Goal: Task Accomplishment & Management: Manage account settings

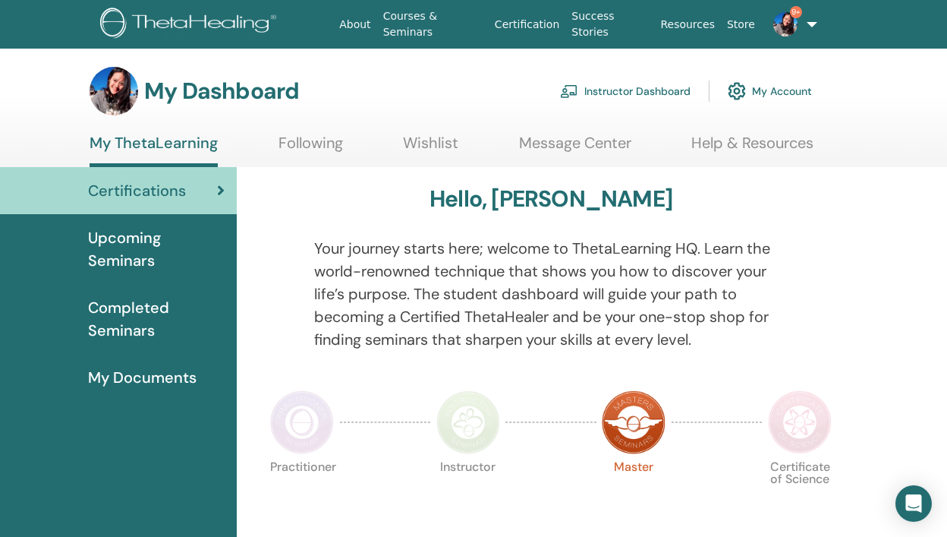
click at [594, 94] on link "Instructor Dashboard" at bounding box center [625, 90] width 131 height 33
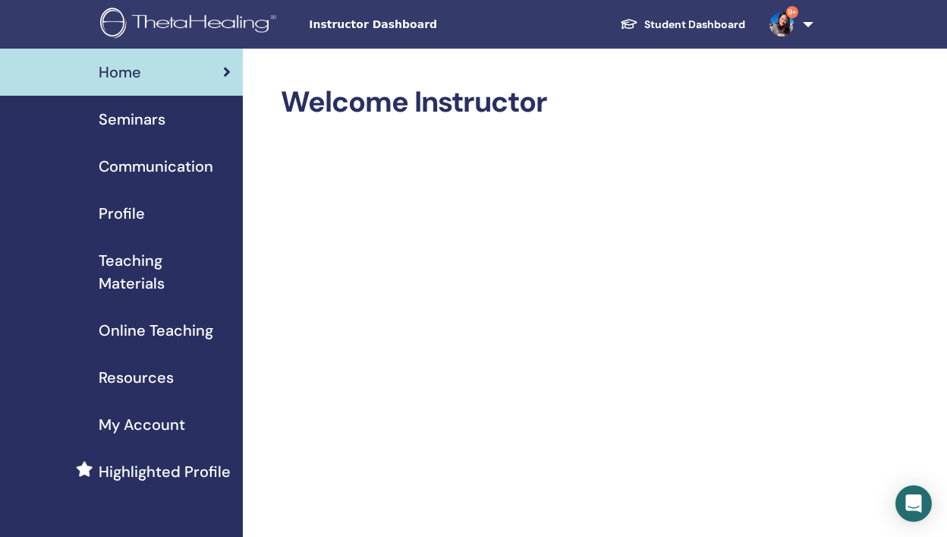
click at [138, 118] on span "Seminars" at bounding box center [132, 119] width 67 height 23
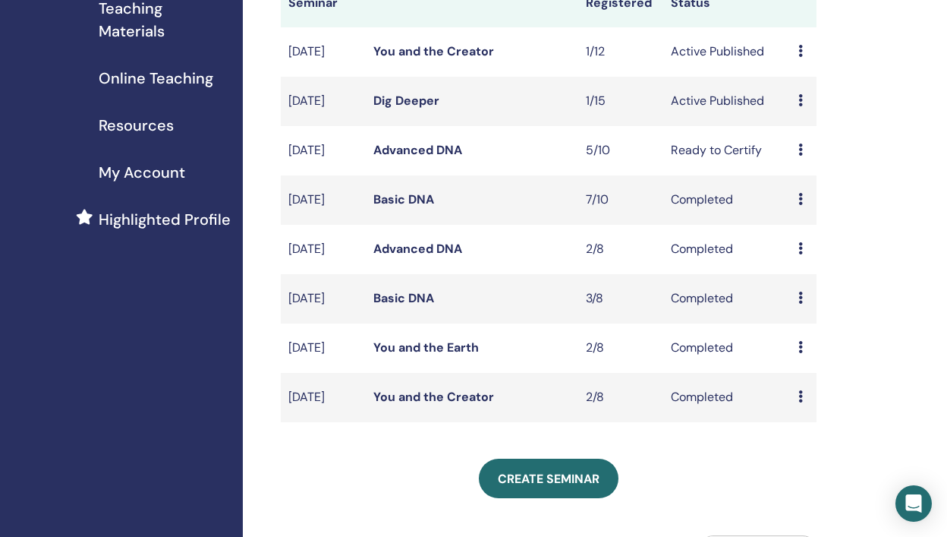
scroll to position [253, 0]
click at [442, 404] on link "You and the Creator" at bounding box center [433, 396] width 121 height 16
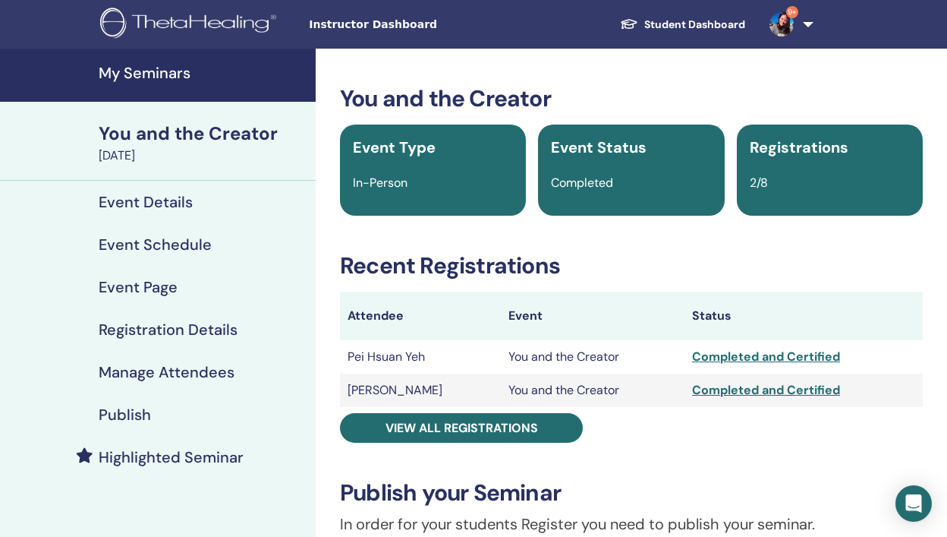
click at [735, 357] on div "Completed and Certified" at bounding box center [803, 357] width 223 height 18
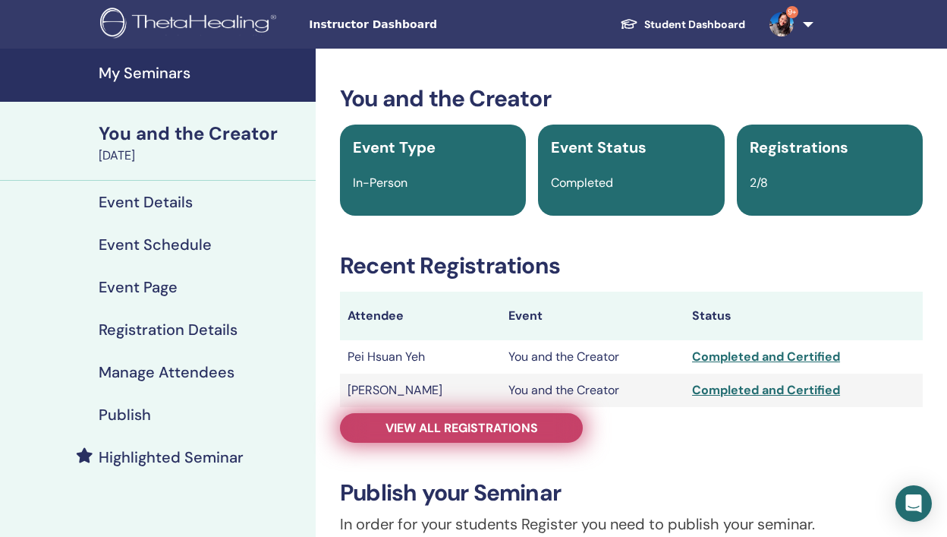
click at [470, 436] on link "View all registrations" at bounding box center [461, 428] width 243 height 30
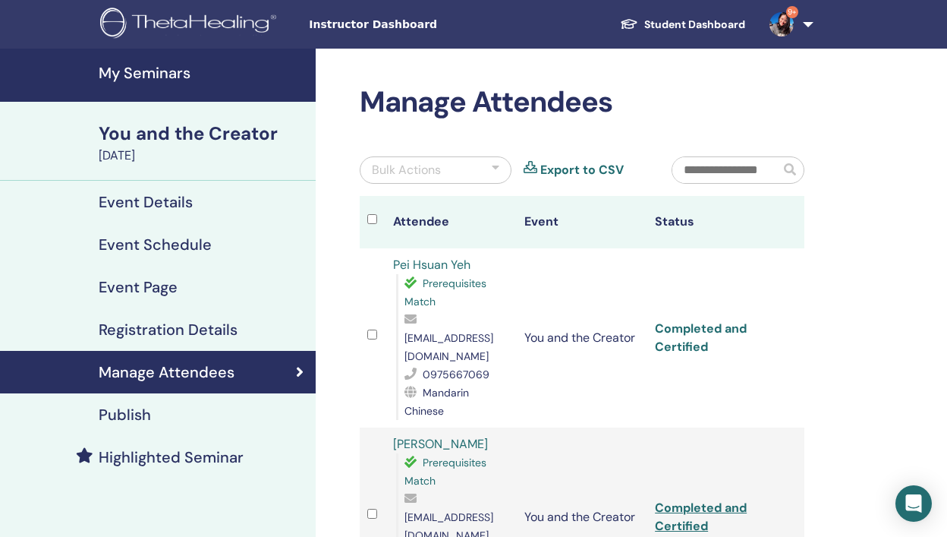
click at [726, 320] on link "Completed and Certified" at bounding box center [701, 337] width 92 height 34
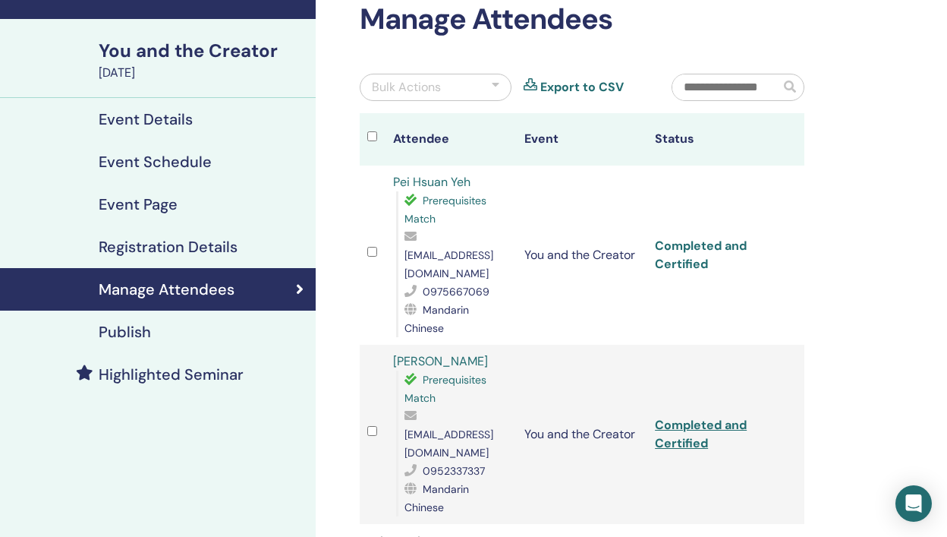
scroll to position [88, 0]
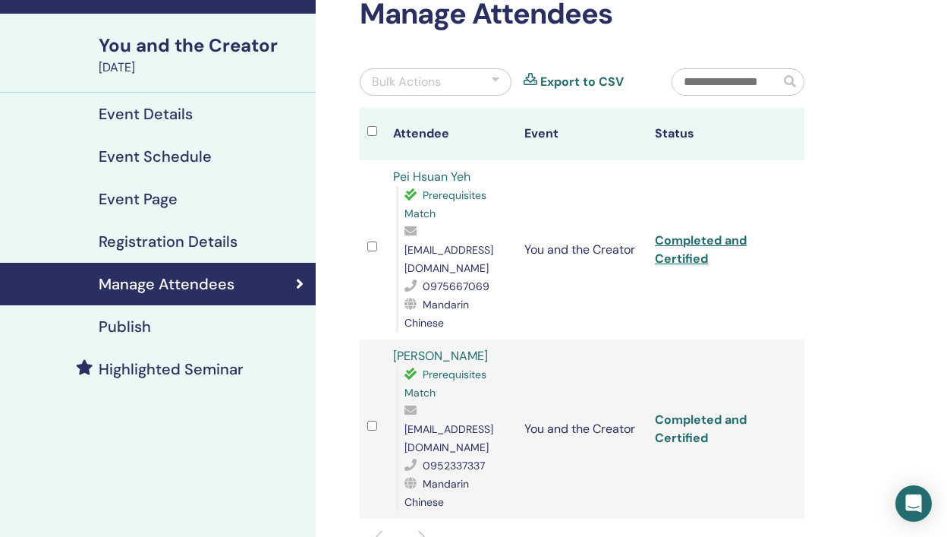
click at [686, 411] on link "Completed and Certified" at bounding box center [701, 428] width 92 height 34
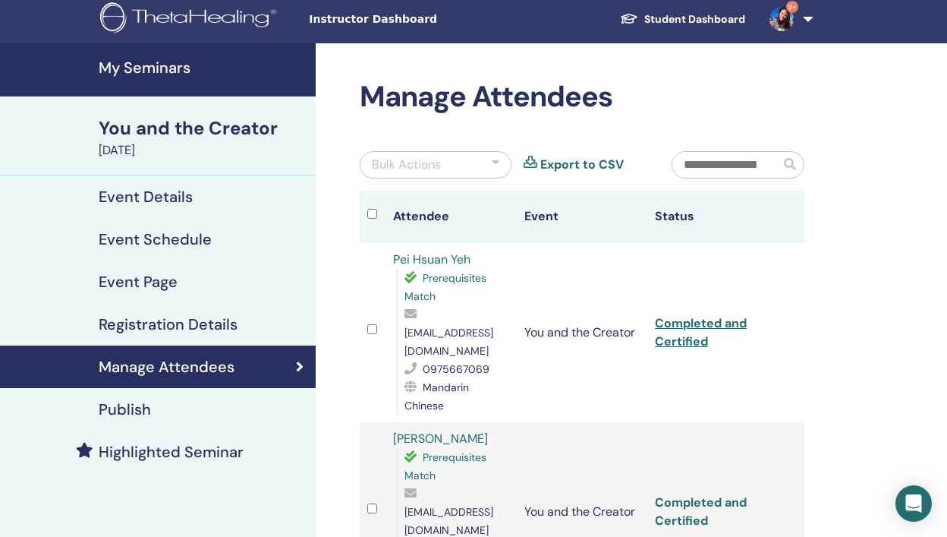
scroll to position [0, 0]
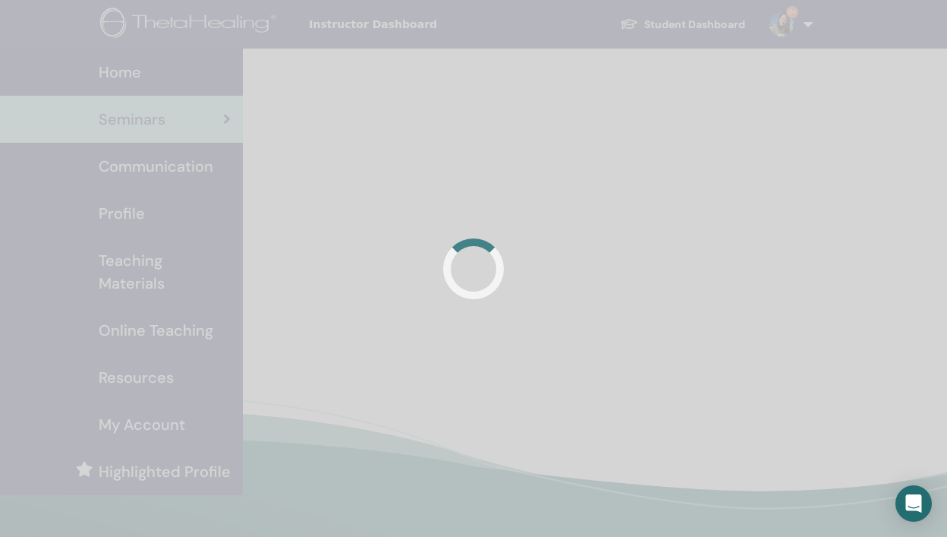
scroll to position [251, 0]
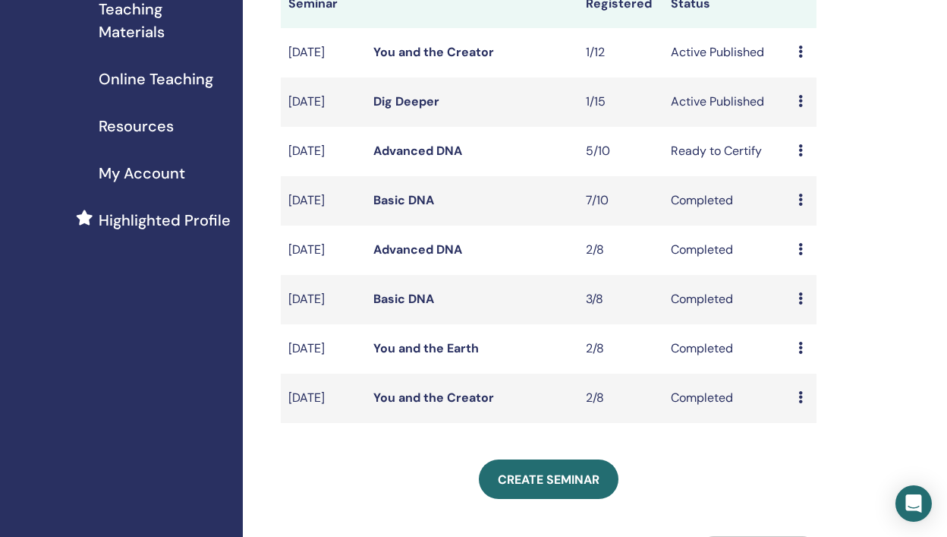
click at [438, 356] on link "You and the Earth" at bounding box center [425, 348] width 105 height 16
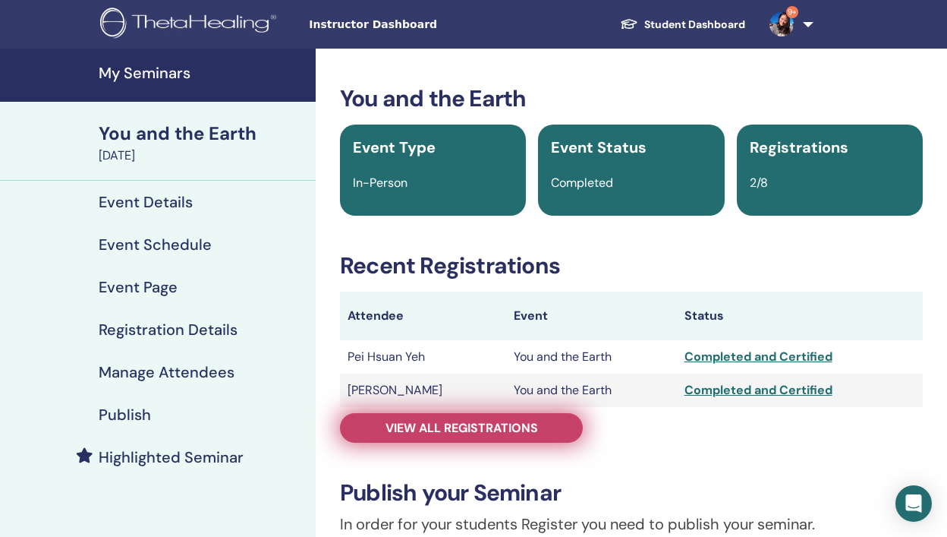
click at [508, 430] on span "View all registrations" at bounding box center [462, 428] width 153 height 16
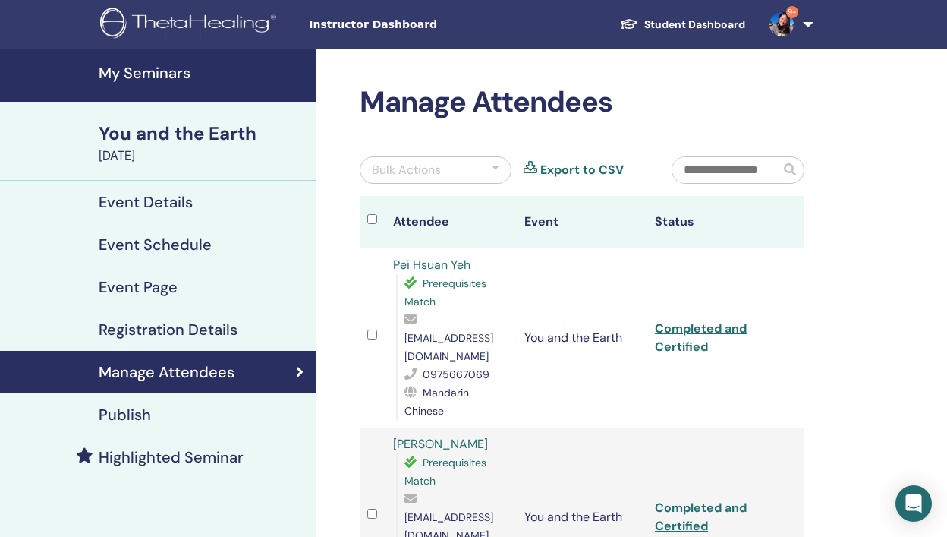
click at [699, 322] on link "Completed and Certified" at bounding box center [701, 337] width 92 height 34
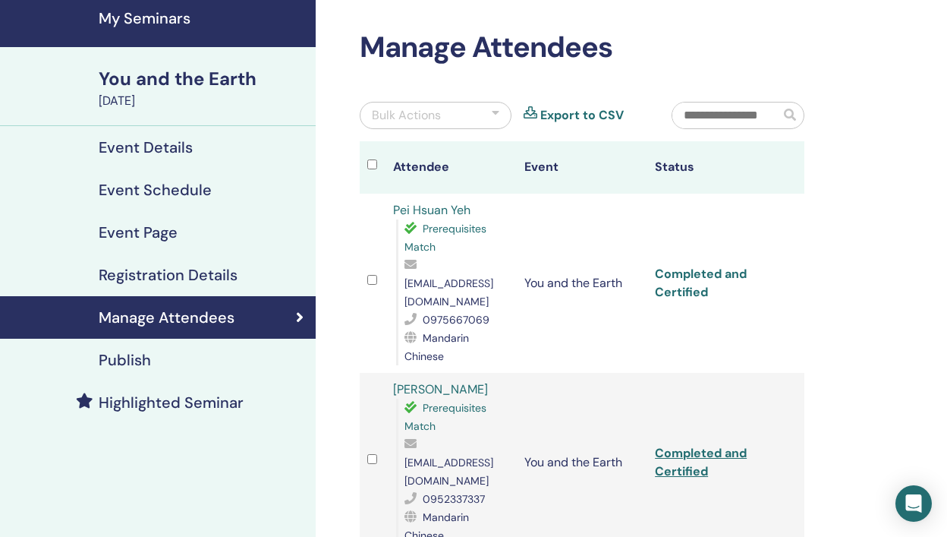
scroll to position [56, 0]
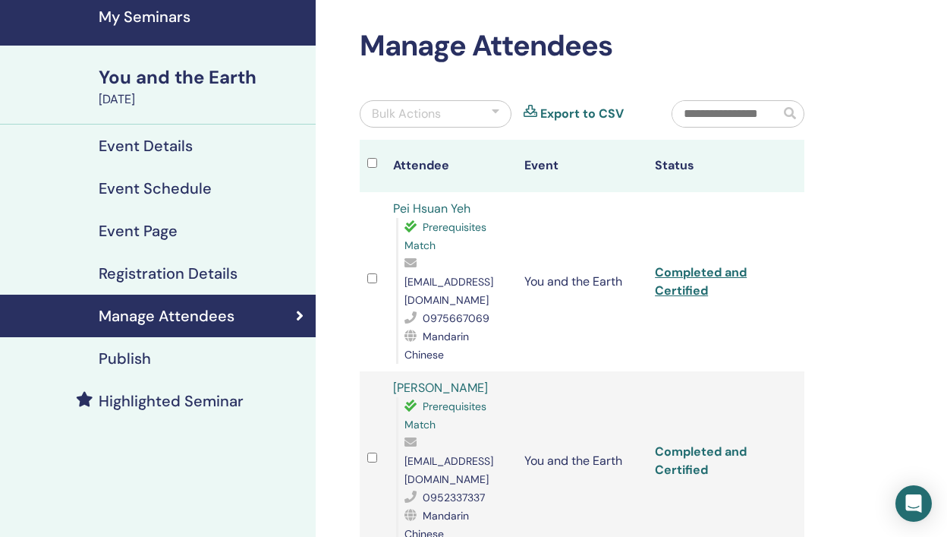
click at [675, 443] on link "Completed and Certified" at bounding box center [701, 460] width 92 height 34
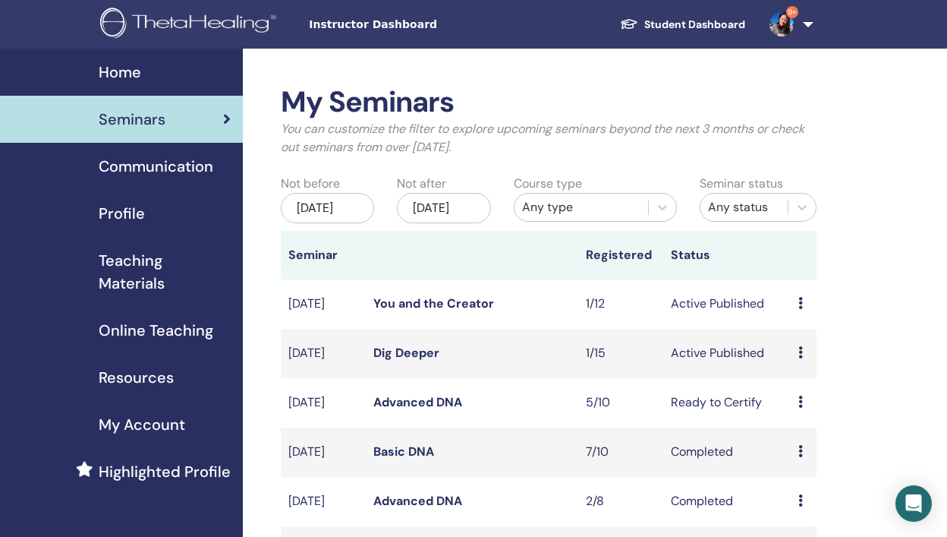
click at [809, 27] on link "9+" at bounding box center [788, 24] width 62 height 49
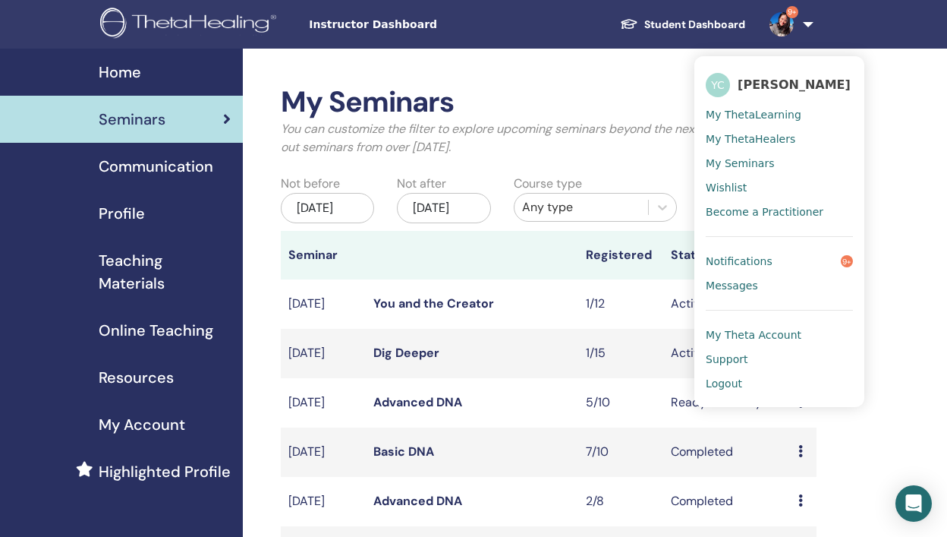
click at [727, 389] on span "Logout" at bounding box center [724, 383] width 36 height 14
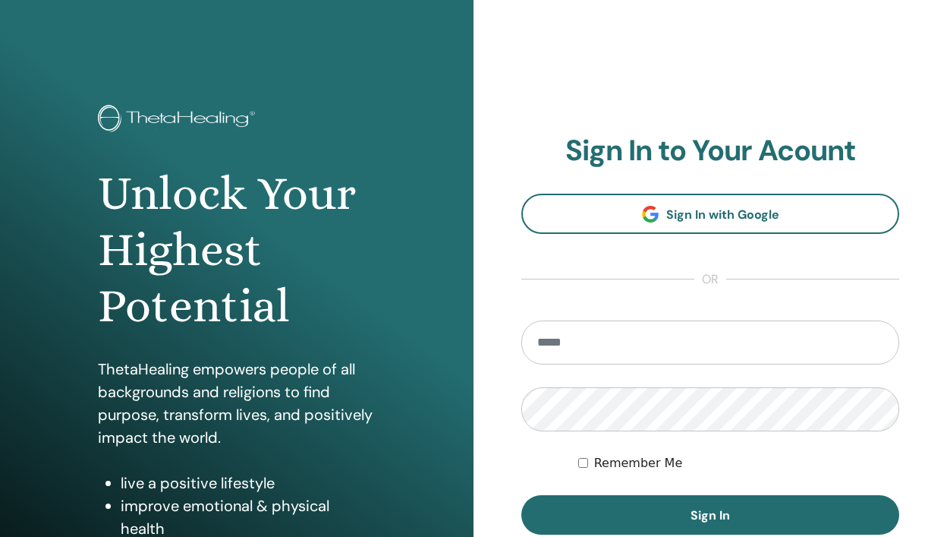
click at [672, 346] on input "email" at bounding box center [710, 342] width 378 height 44
type input "*"
click at [625, 347] on input "*********" at bounding box center [710, 342] width 378 height 44
type input "**********"
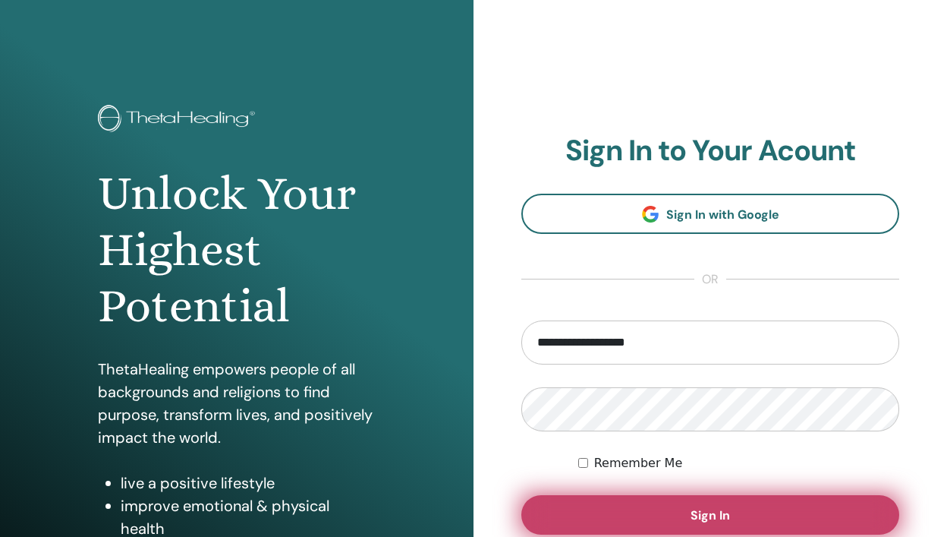
click at [671, 507] on button "Sign In" at bounding box center [710, 514] width 378 height 39
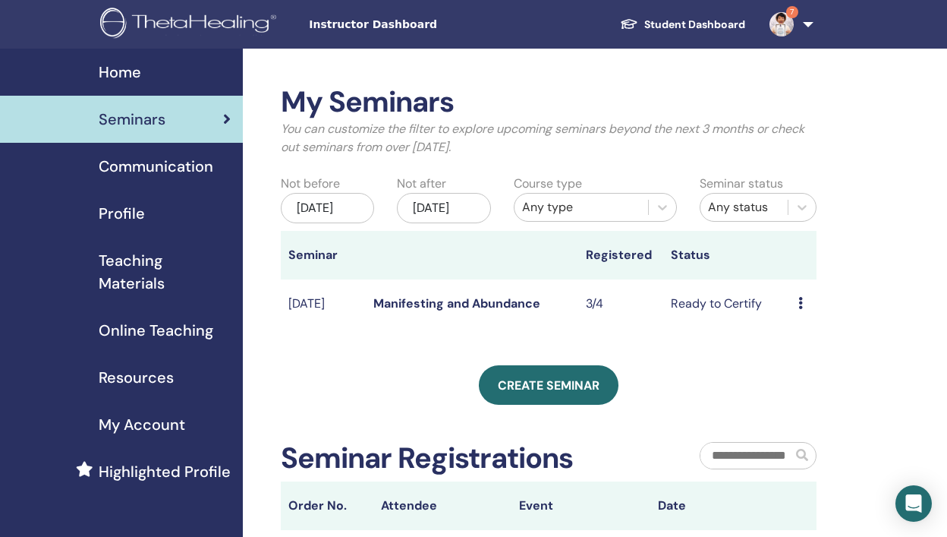
click at [458, 311] on link "Manifesting and Abundance" at bounding box center [456, 303] width 167 height 16
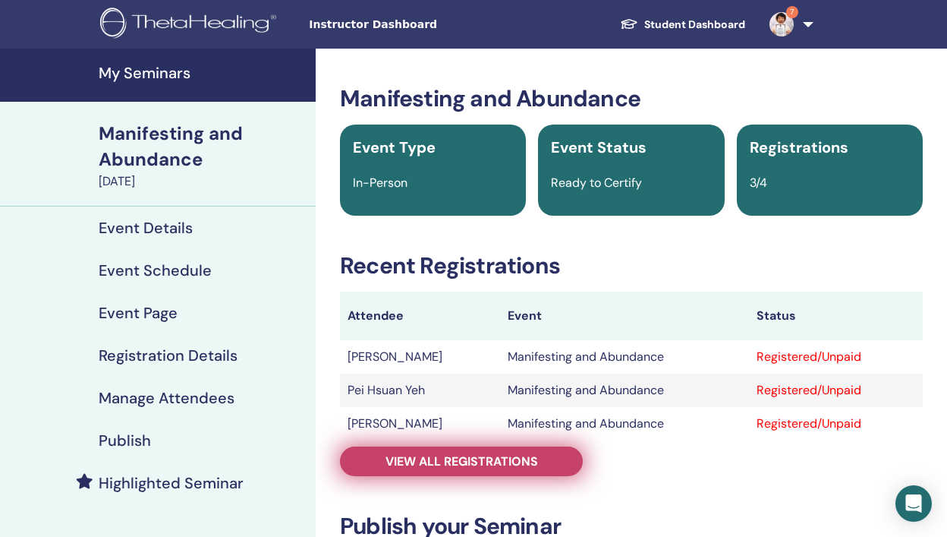
click at [508, 456] on span "View all registrations" at bounding box center [462, 461] width 153 height 16
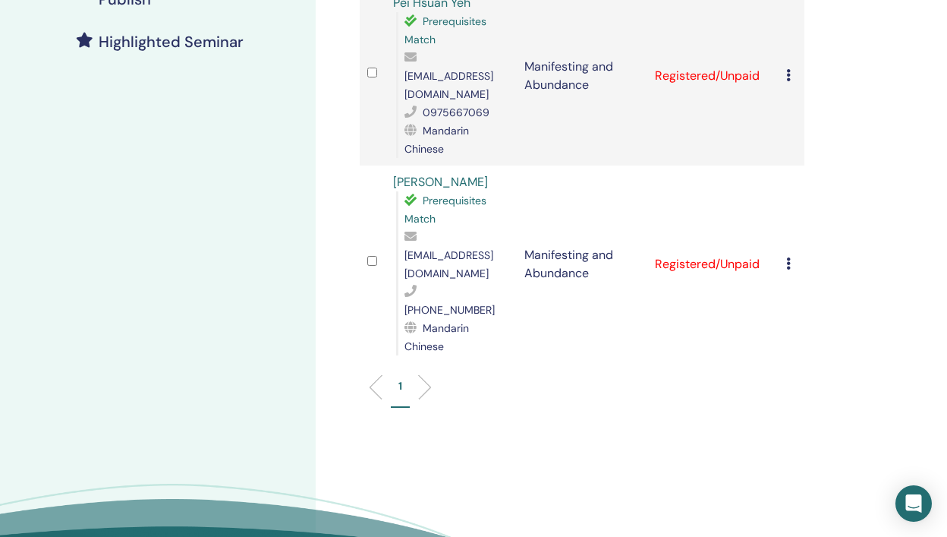
scroll to position [449, 0]
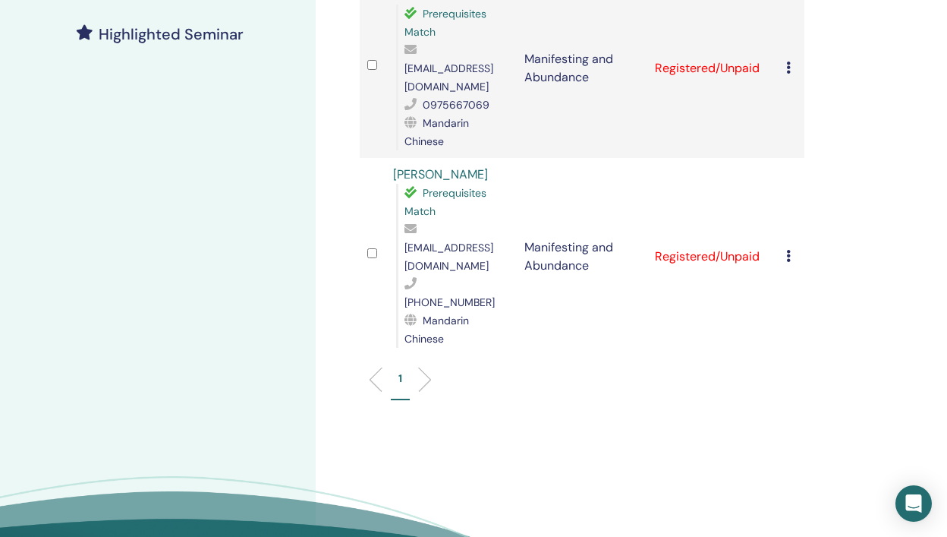
click at [782, 200] on td "Cancel Registration Do not auto-certify Mark as Paid Mark as Unpaid Mark as Abs…" at bounding box center [792, 256] width 27 height 197
click at [786, 250] on icon at bounding box center [788, 256] width 5 height 12
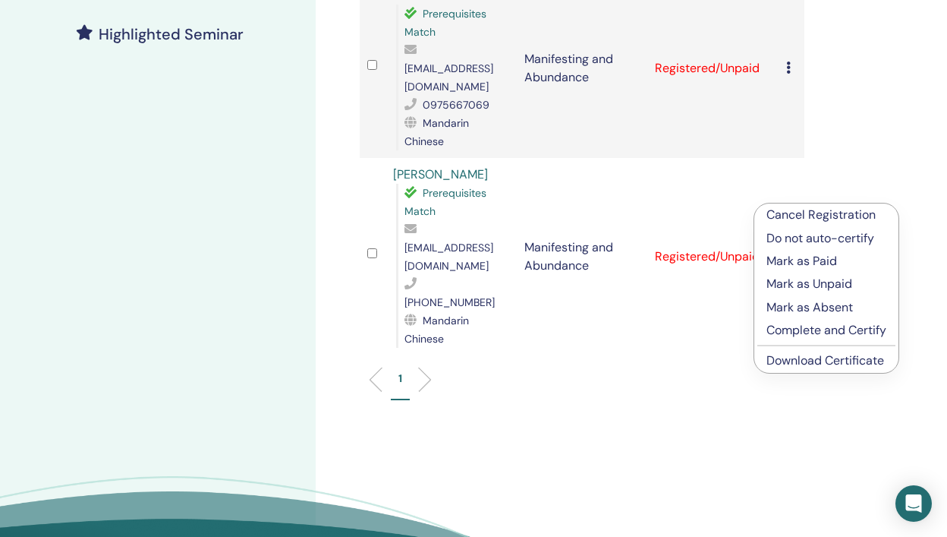
click at [802, 330] on p "Complete and Certify" at bounding box center [827, 330] width 120 height 18
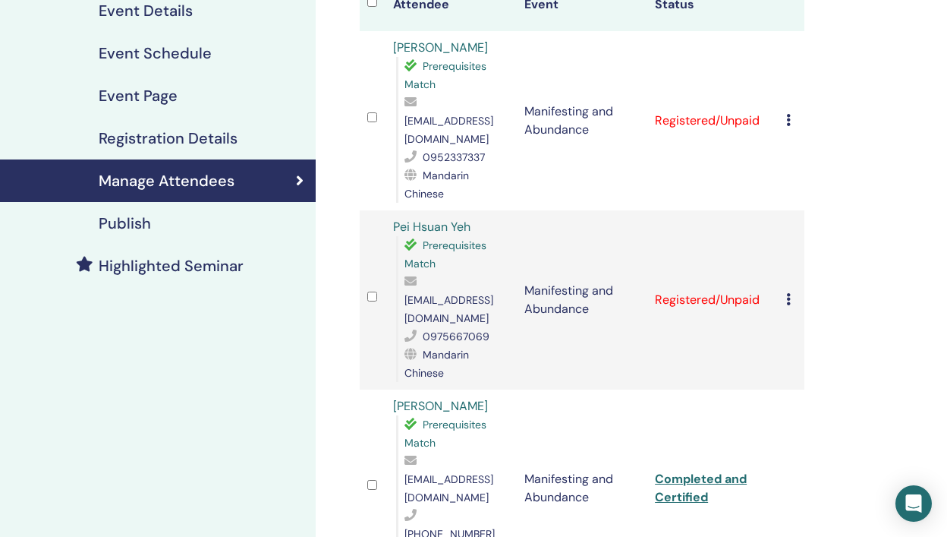
scroll to position [207, 0]
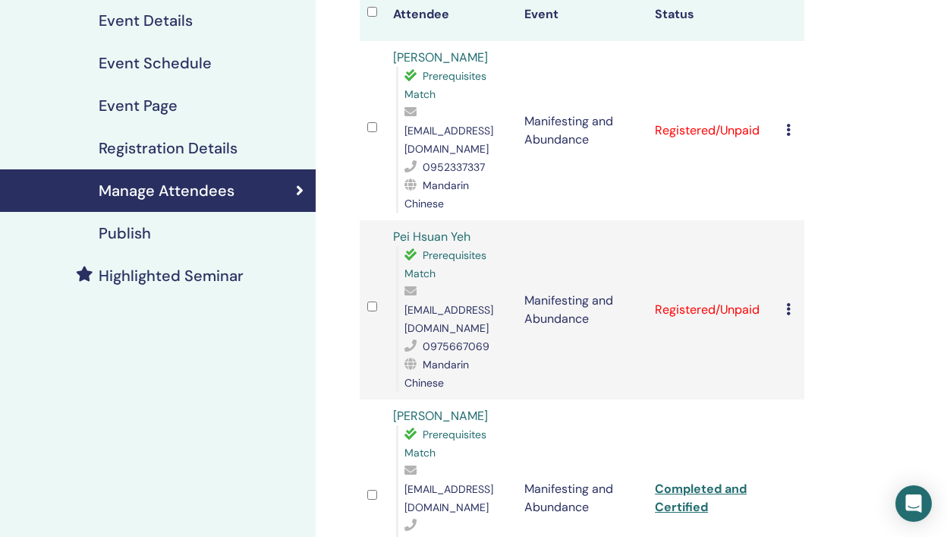
click at [786, 301] on div "Cancel Registration Do not auto-certify Mark as Paid Mark as Unpaid Mark as Abs…" at bounding box center [791, 310] width 11 height 18
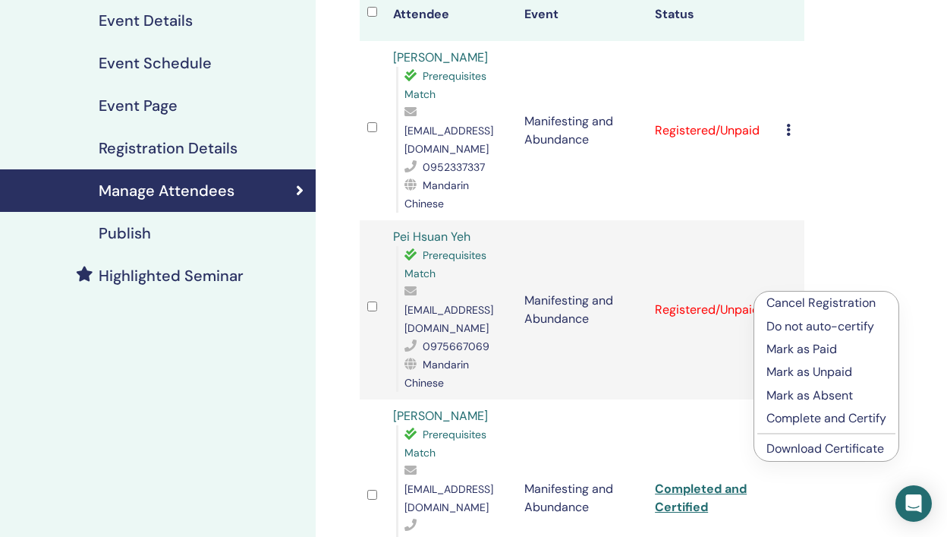
click at [792, 449] on link "Download Certificate" at bounding box center [826, 448] width 118 height 16
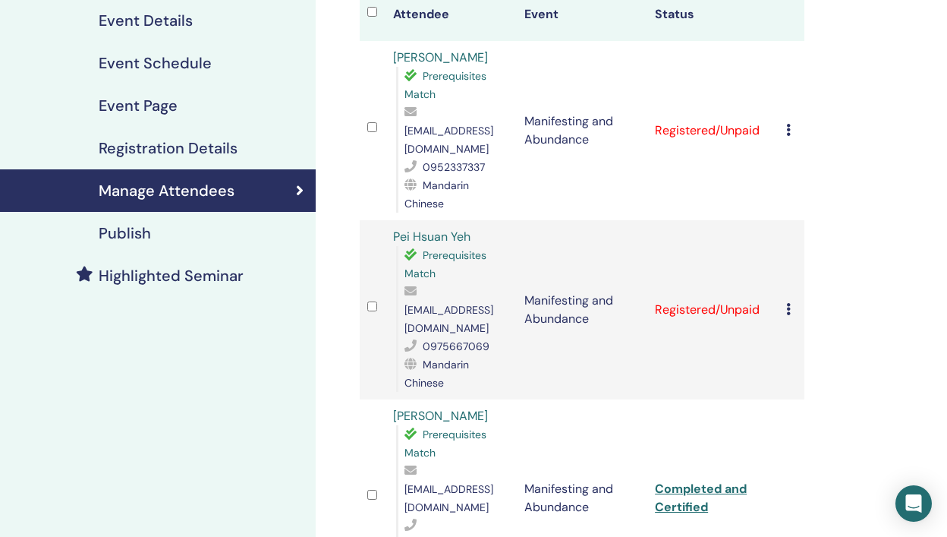
click at [883, 265] on div "Manage Attendees Bulk Actions Export to CSV Attendee Event Status FANG [PERSON_…" at bounding box center [631, 355] width 631 height 1028
click at [788, 124] on icon at bounding box center [788, 130] width 5 height 12
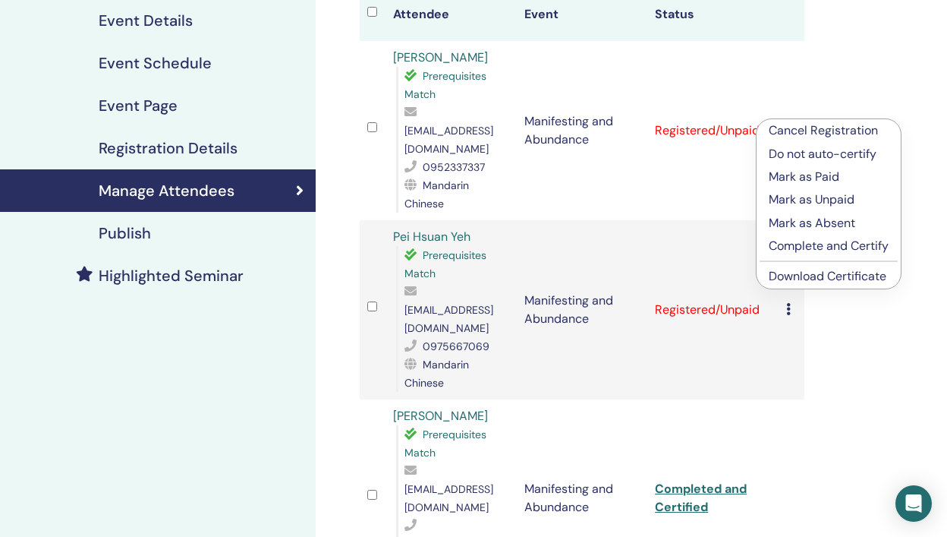
click at [775, 278] on link "Download Certificate" at bounding box center [828, 276] width 118 height 16
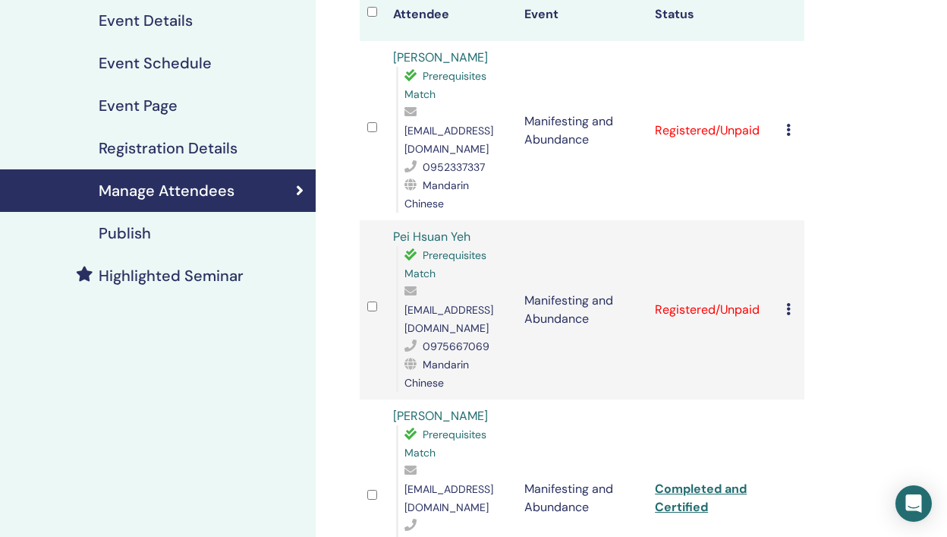
click at [783, 121] on td "Cancel Registration Do not auto-certify Mark as Paid Mark as Unpaid Mark as Abs…" at bounding box center [792, 130] width 27 height 179
click at [787, 124] on icon at bounding box center [788, 130] width 5 height 12
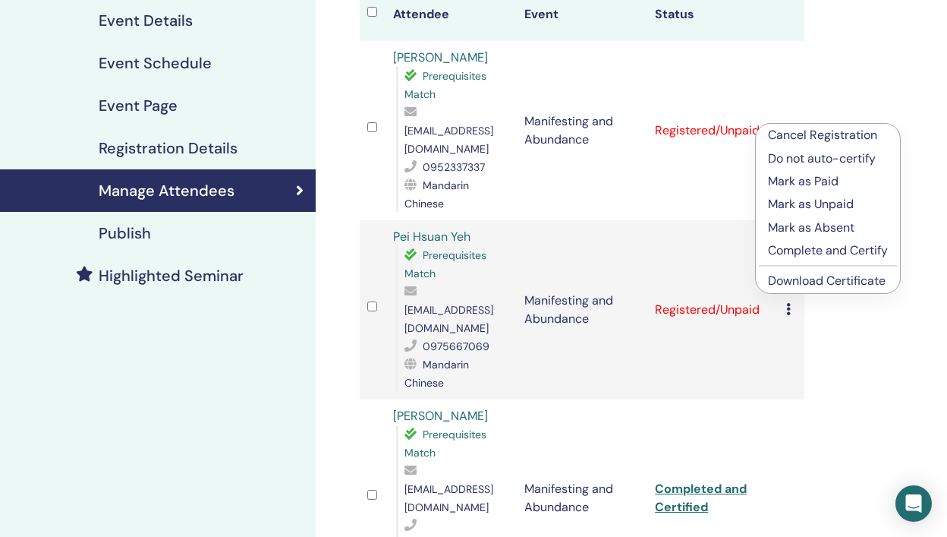
click at [789, 253] on p "Complete and Certify" at bounding box center [828, 250] width 120 height 18
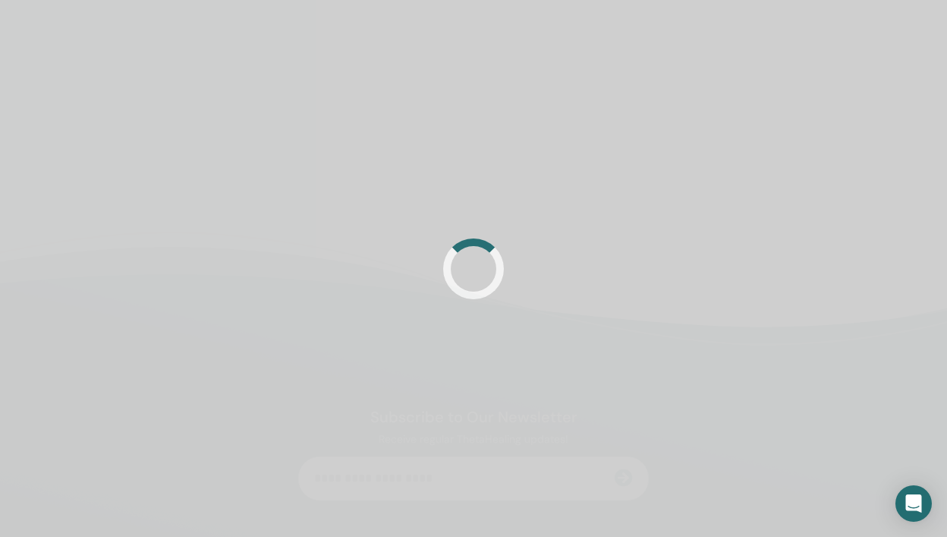
scroll to position [207, 0]
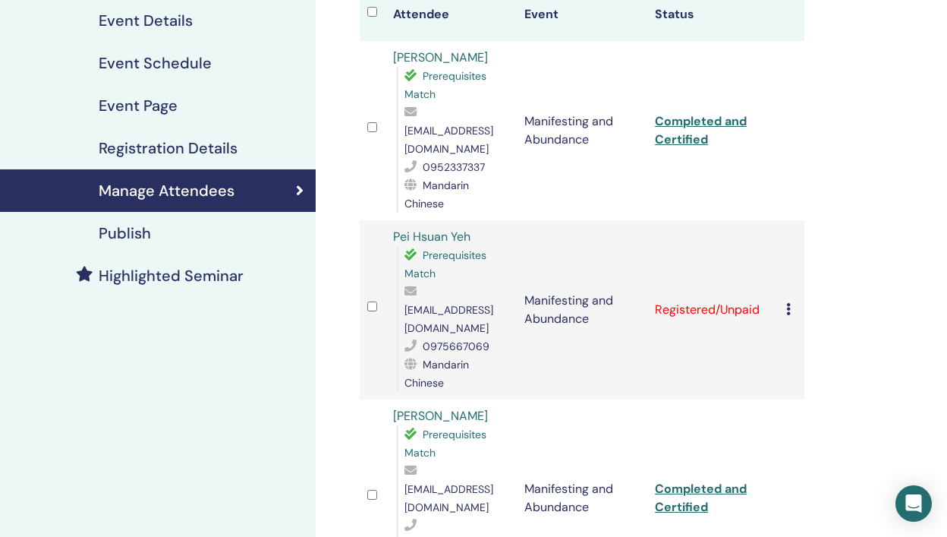
click at [785, 282] on td "Cancel Registration Do not auto-certify Mark as Paid Mark as Unpaid Mark as Abs…" at bounding box center [792, 309] width 27 height 179
click at [787, 303] on icon at bounding box center [788, 309] width 5 height 12
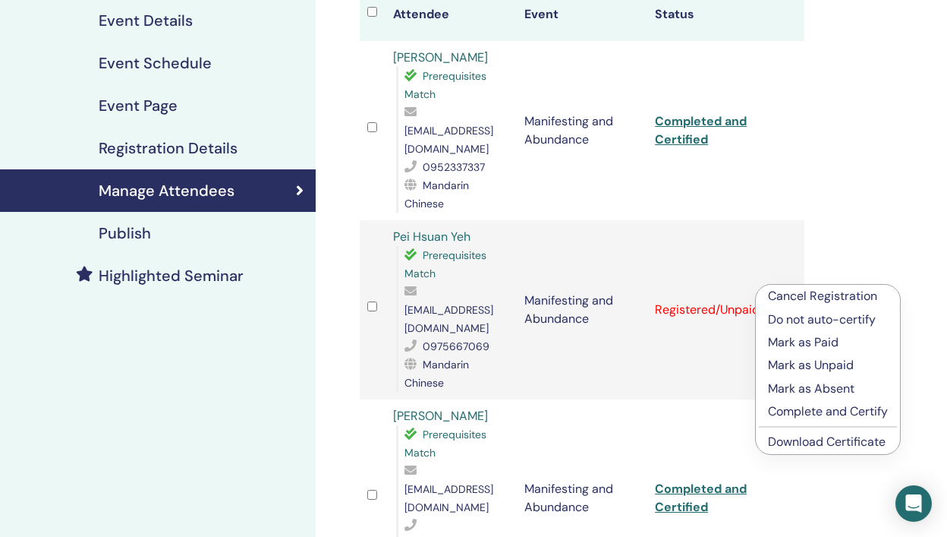
click at [783, 418] on p "Complete and Certify" at bounding box center [828, 411] width 120 height 18
